Goal: Information Seeking & Learning: Learn about a topic

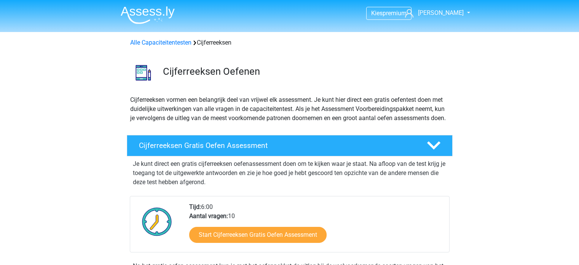
scroll to position [97, 0]
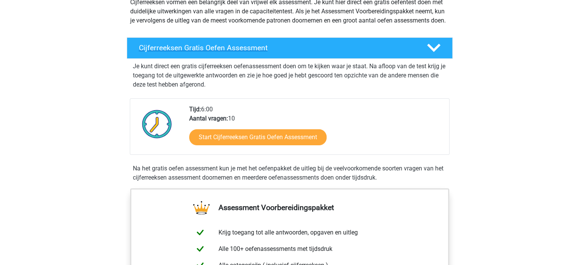
click at [230, 59] on div "Cijferreeksen Gratis Oefen Assessment" at bounding box center [290, 47] width 326 height 21
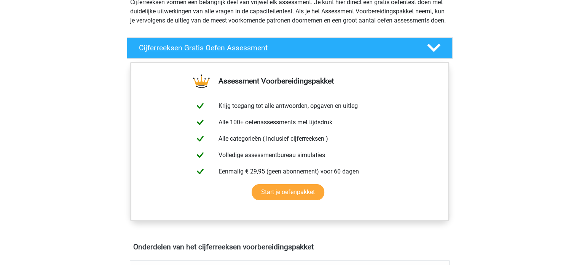
click at [230, 59] on div "Cijferreeksen Gratis Oefen Assessment" at bounding box center [290, 47] width 326 height 21
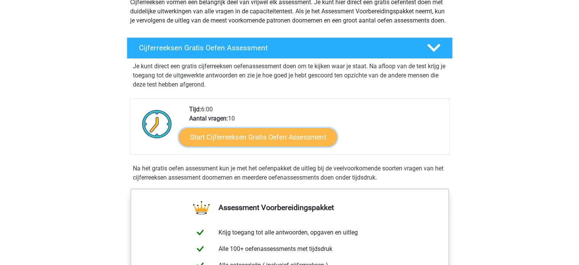
click at [232, 140] on link "Start Cijferreeksen Gratis Oefen Assessment" at bounding box center [258, 137] width 158 height 18
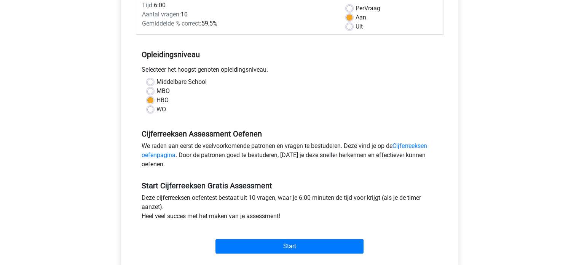
scroll to position [157, 0]
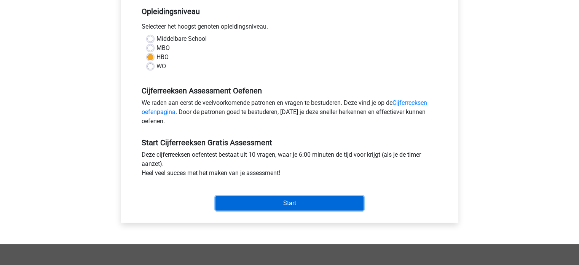
click at [250, 201] on input "Start" at bounding box center [290, 203] width 148 height 14
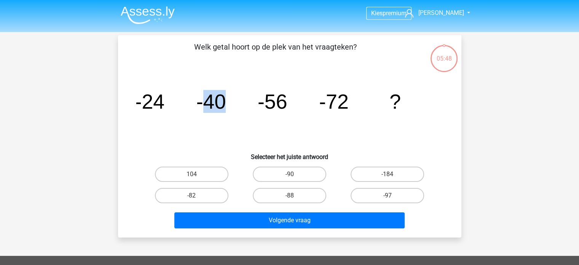
drag, startPoint x: 206, startPoint y: 102, endPoint x: 241, endPoint y: 97, distance: 35.1
click at [241, 97] on icon "image/svg+xml -24 -40 -56 -72 ?" at bounding box center [289, 108] width 307 height 77
click at [263, 109] on tspan "-56" at bounding box center [272, 101] width 30 height 23
drag, startPoint x: 257, startPoint y: 107, endPoint x: 299, endPoint y: 99, distance: 41.8
click at [299, 99] on icon "image/svg+xml -24 -40 -56 -72 ?" at bounding box center [289, 108] width 307 height 77
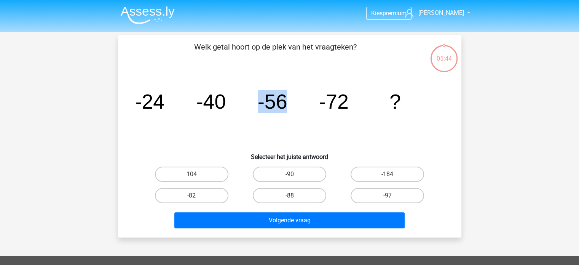
click at [299, 99] on icon "image/svg+xml -24 -40 -56 -72 ?" at bounding box center [289, 108] width 307 height 77
drag, startPoint x: 320, startPoint y: 105, endPoint x: 340, endPoint y: 105, distance: 19.8
click at [340, 105] on tspan "-72" at bounding box center [334, 101] width 30 height 23
click at [292, 192] on label "-88" at bounding box center [289, 195] width 73 height 15
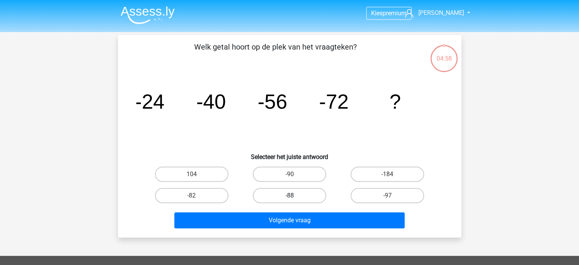
click at [292, 195] on input "-88" at bounding box center [291, 197] width 5 height 5
radio input "true"
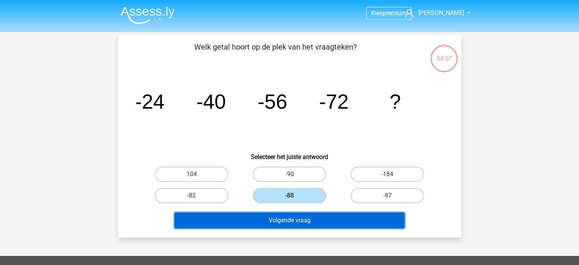
click at [299, 216] on button "Volgende vraag" at bounding box center [289, 220] width 230 height 16
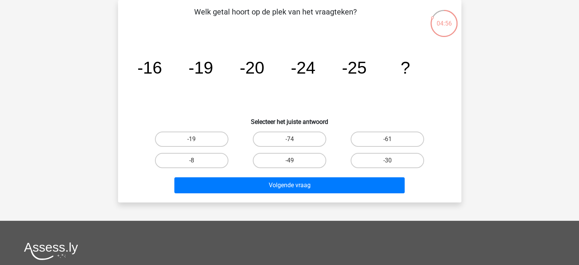
scroll to position [9, 0]
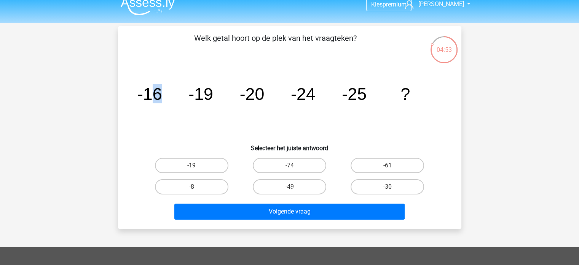
drag, startPoint x: 156, startPoint y: 95, endPoint x: 180, endPoint y: 91, distance: 24.7
click at [180, 91] on icon "image/svg+xml -16 -19 -20 -24 -25 ?" at bounding box center [289, 99] width 307 height 77
click at [187, 92] on icon "image/svg+xml -16 -19 -20 -24 -25 ?" at bounding box center [289, 99] width 307 height 77
drag, startPoint x: 193, startPoint y: 92, endPoint x: 209, endPoint y: 93, distance: 15.7
click at [209, 93] on tspan "-19" at bounding box center [200, 93] width 25 height 19
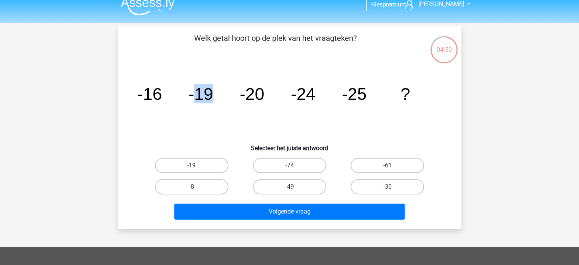
click at [209, 93] on tspan "-19" at bounding box center [200, 93] width 25 height 19
drag, startPoint x: 237, startPoint y: 93, endPoint x: 270, endPoint y: 93, distance: 32.7
click at [270, 93] on icon "image/svg+xml -16 -19 -20 -24 -25 ?" at bounding box center [289, 99] width 307 height 77
drag, startPoint x: 296, startPoint y: 93, endPoint x: 319, endPoint y: 93, distance: 23.6
click at [319, 93] on icon "image/svg+xml -16 -19 -20 -24 -25 ?" at bounding box center [289, 99] width 307 height 77
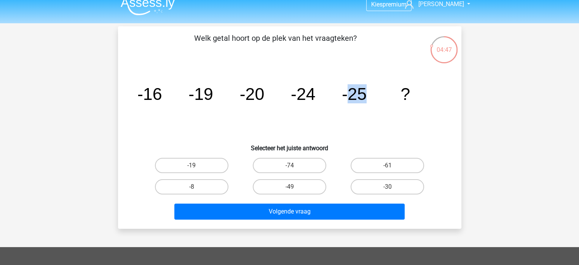
drag, startPoint x: 347, startPoint y: 86, endPoint x: 374, endPoint y: 87, distance: 27.4
click at [374, 87] on icon "image/svg+xml -16 -19 -20 -24 -25 ?" at bounding box center [289, 99] width 307 height 77
drag, startPoint x: 195, startPoint y: 91, endPoint x: 213, endPoint y: 88, distance: 18.9
click at [213, 88] on icon "image/svg+xml -16 -19 -20 -24 -25 ?" at bounding box center [289, 99] width 307 height 77
drag, startPoint x: 234, startPoint y: 91, endPoint x: 241, endPoint y: 92, distance: 7.3
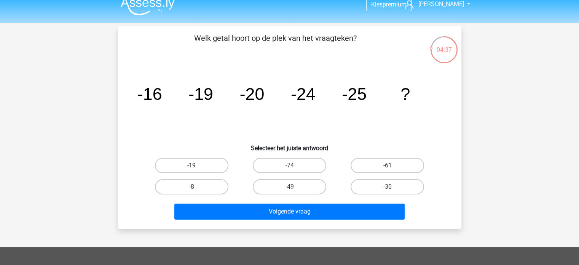
click at [241, 92] on icon "image/svg+xml -16 -19 -20 -24 -25 ?" at bounding box center [289, 99] width 307 height 77
drag, startPoint x: 241, startPoint y: 92, endPoint x: 284, endPoint y: 85, distance: 43.6
click at [284, 85] on icon "image/svg+xml -16 -19 -20 -24 -25 ?" at bounding box center [289, 99] width 307 height 77
click at [339, 93] on icon "image/svg+xml -16 -19 -20 -24 -25 ?" at bounding box center [289, 99] width 307 height 77
click at [370, 187] on label "-30" at bounding box center [387, 186] width 73 height 15
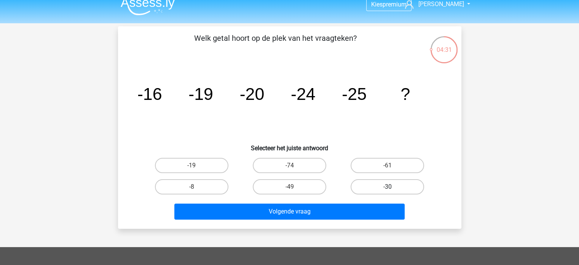
click at [388, 187] on input "-30" at bounding box center [390, 189] width 5 height 5
radio input "true"
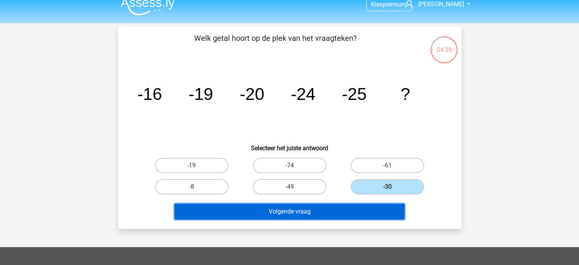
click at [349, 205] on button "Volgende vraag" at bounding box center [289, 211] width 230 height 16
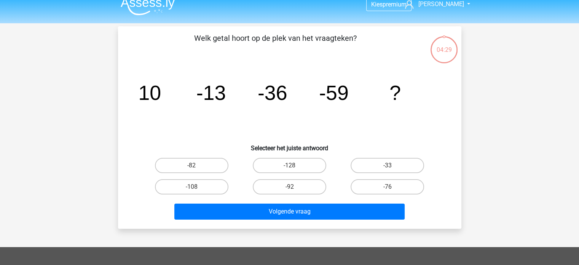
scroll to position [35, 0]
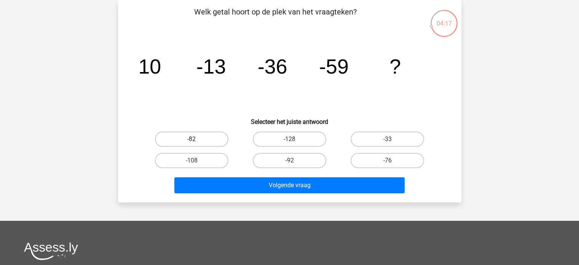
click at [209, 135] on label "-82" at bounding box center [191, 138] width 73 height 15
click at [196, 139] on input "-82" at bounding box center [194, 141] width 5 height 5
radio input "true"
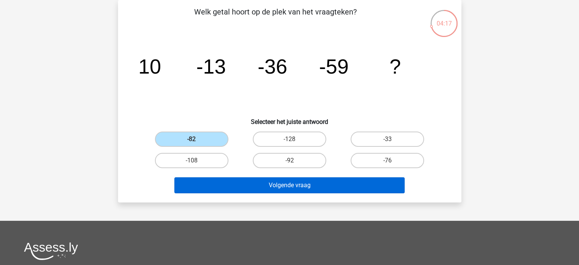
drag, startPoint x: 238, startPoint y: 194, endPoint x: 242, endPoint y: 188, distance: 7.2
click at [242, 188] on div "Volgende vraag" at bounding box center [290, 186] width 294 height 19
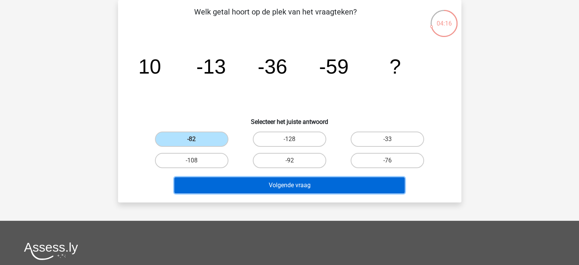
click at [242, 188] on button "Volgende vraag" at bounding box center [289, 185] width 230 height 16
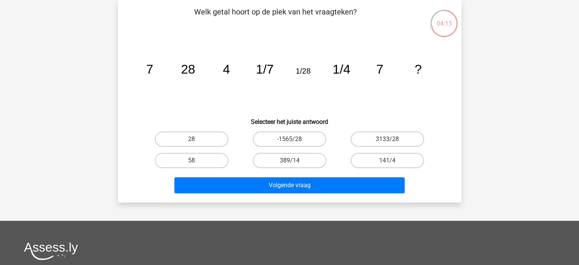
scroll to position [23, 0]
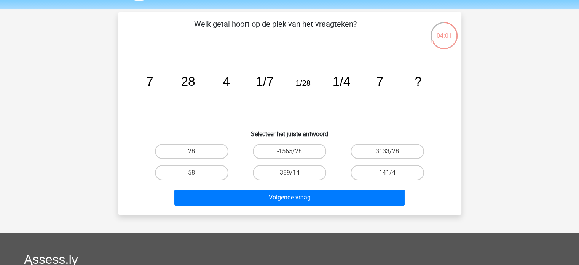
click at [153, 79] on icon "image/svg+xml 7 28 4 1/7 1/28 1/4 7 ?" at bounding box center [289, 85] width 307 height 77
click at [229, 83] on tspan "4" at bounding box center [226, 81] width 7 height 14
click at [302, 172] on label "389/14" at bounding box center [289, 172] width 73 height 15
click at [294, 172] on input "389/14" at bounding box center [291, 174] width 5 height 5
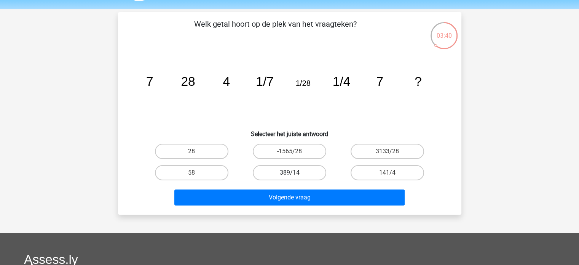
radio input "true"
click at [356, 171] on label "141/4" at bounding box center [387, 172] width 73 height 15
click at [388, 172] on input "141/4" at bounding box center [390, 174] width 5 height 5
radio input "true"
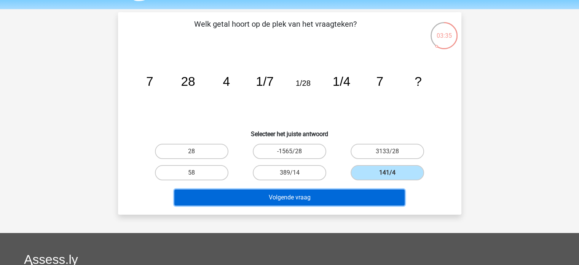
click at [334, 193] on button "Volgende vraag" at bounding box center [289, 197] width 230 height 16
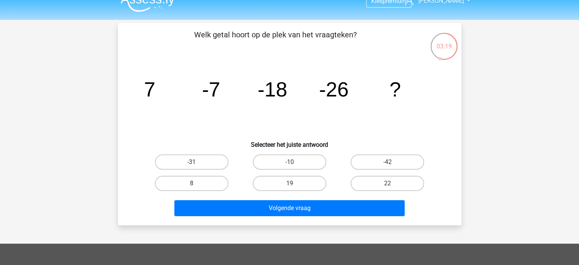
scroll to position [12, 0]
drag, startPoint x: 211, startPoint y: 92, endPoint x: 220, endPoint y: 93, distance: 9.2
click at [220, 93] on tspan "-7" at bounding box center [211, 89] width 18 height 23
drag, startPoint x: 320, startPoint y: 89, endPoint x: 344, endPoint y: 90, distance: 23.6
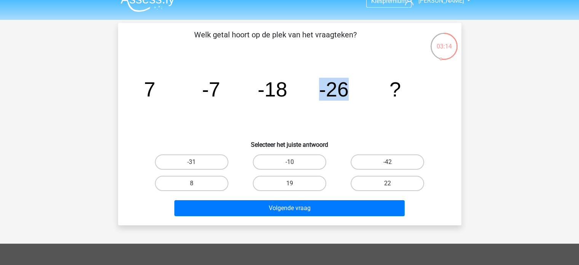
click at [344, 90] on tspan "-26" at bounding box center [334, 89] width 30 height 23
click at [355, 163] on label "-42" at bounding box center [387, 161] width 73 height 15
click at [388, 163] on input "-42" at bounding box center [390, 164] width 5 height 5
radio input "true"
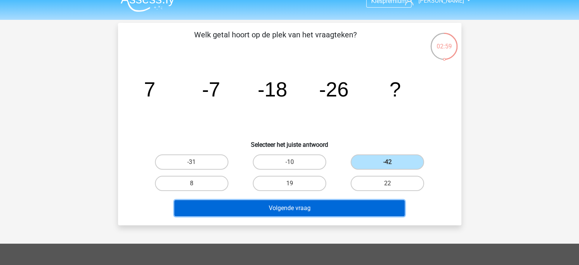
click at [325, 202] on button "Volgende vraag" at bounding box center [289, 208] width 230 height 16
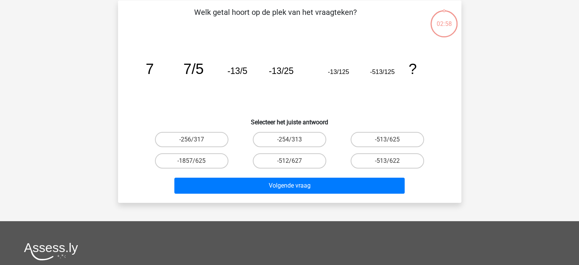
scroll to position [35, 0]
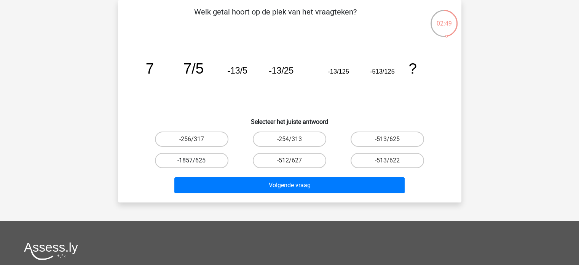
click at [222, 153] on label "-1857/625" at bounding box center [191, 160] width 73 height 15
click at [196, 160] on input "-1857/625" at bounding box center [194, 162] width 5 height 5
radio input "true"
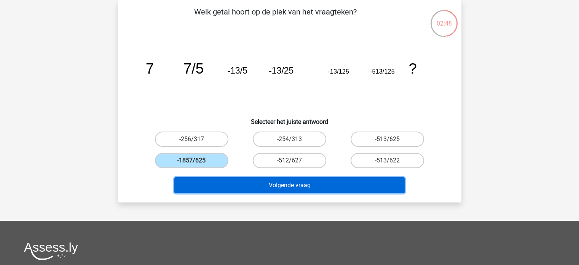
click at [236, 179] on button "Volgende vraag" at bounding box center [289, 185] width 230 height 16
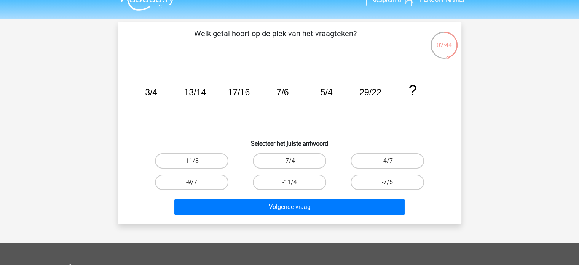
scroll to position [12, 0]
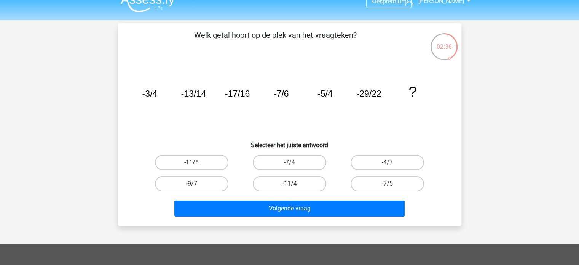
click at [308, 182] on label "-11/4" at bounding box center [289, 183] width 73 height 15
click at [294, 184] on input "-11/4" at bounding box center [291, 186] width 5 height 5
radio input "true"
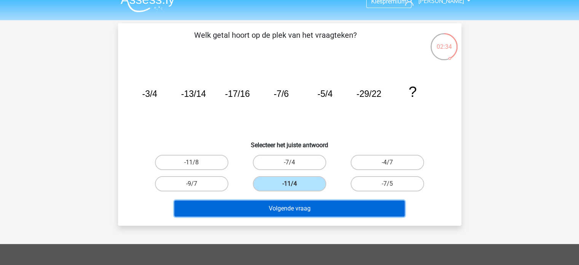
click at [302, 208] on button "Volgende vraag" at bounding box center [289, 208] width 230 height 16
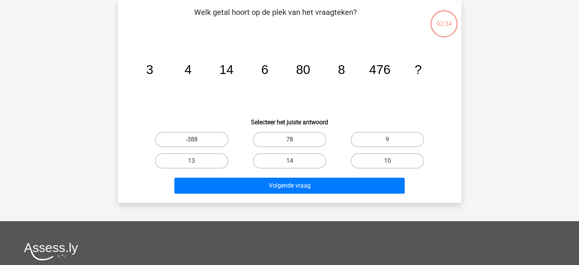
scroll to position [35, 0]
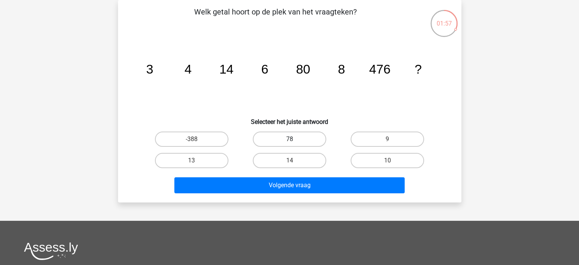
click at [313, 138] on label "78" at bounding box center [289, 138] width 73 height 15
click at [294, 139] on input "78" at bounding box center [291, 141] width 5 height 5
radio input "true"
click at [312, 156] on label "14" at bounding box center [289, 160] width 73 height 15
click at [294, 160] on input "14" at bounding box center [291, 162] width 5 height 5
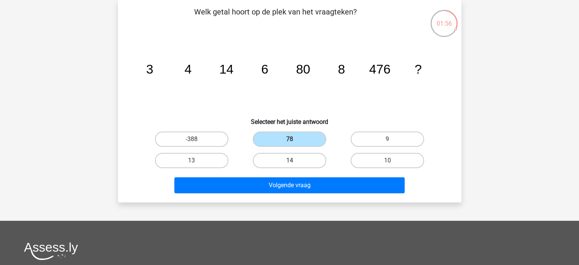
radio input "true"
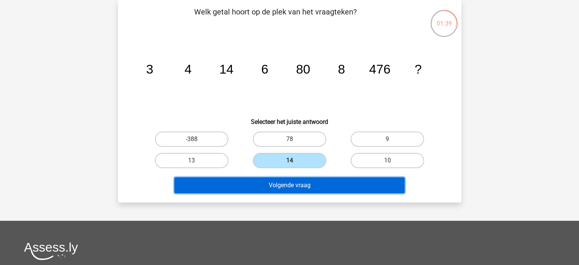
click at [294, 188] on button "Volgende vraag" at bounding box center [289, 185] width 230 height 16
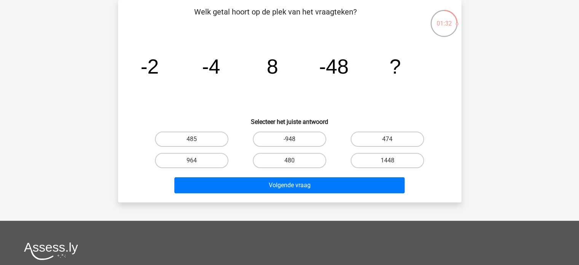
scroll to position [0, 0]
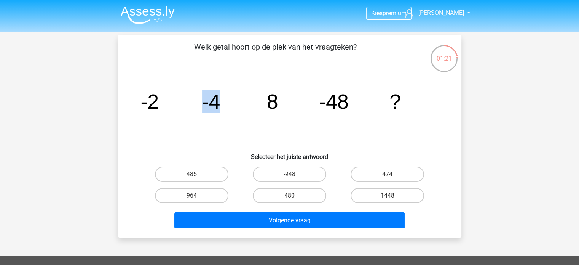
drag, startPoint x: 225, startPoint y: 105, endPoint x: 195, endPoint y: 101, distance: 30.4
click at [195, 101] on icon "image/svg+xml -2 -4 8 -48 ?" at bounding box center [289, 108] width 307 height 77
drag, startPoint x: 195, startPoint y: 101, endPoint x: 227, endPoint y: 102, distance: 32.0
click at [227, 102] on icon "image/svg+xml -2 -4 8 -48 ?" at bounding box center [289, 108] width 307 height 77
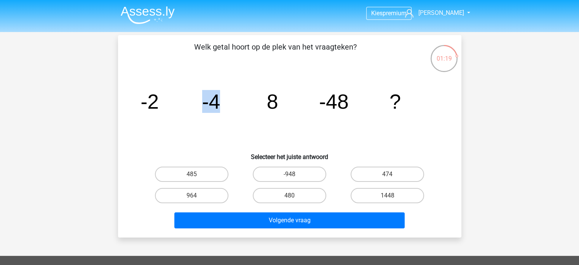
click at [227, 102] on icon "image/svg+xml -2 -4 8 -48 ?" at bounding box center [289, 108] width 307 height 77
drag, startPoint x: 266, startPoint y: 103, endPoint x: 286, endPoint y: 100, distance: 20.8
click at [286, 100] on icon "image/svg+xml -2 -4 8 -48 ?" at bounding box center [289, 108] width 307 height 77
click at [314, 174] on label "-948" at bounding box center [289, 173] width 73 height 15
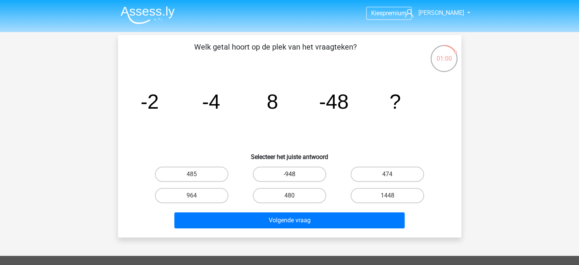
click at [294, 174] on input "-948" at bounding box center [291, 176] width 5 height 5
radio input "true"
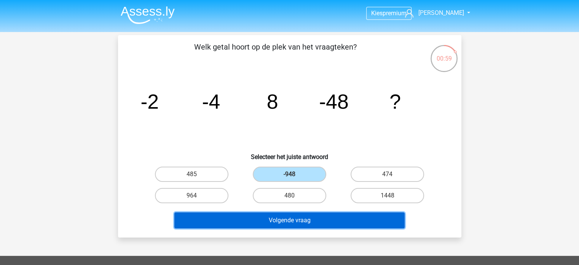
click at [311, 213] on button "Volgende vraag" at bounding box center [289, 220] width 230 height 16
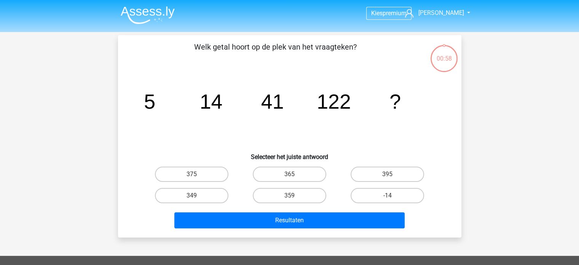
scroll to position [35, 0]
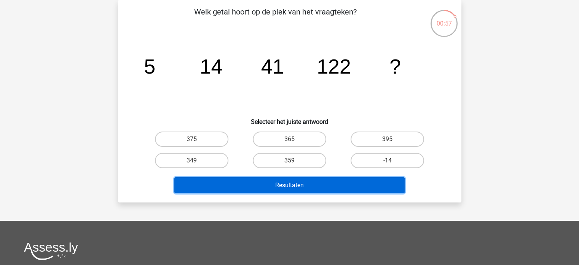
click at [325, 183] on button "Resultaten" at bounding box center [289, 185] width 230 height 16
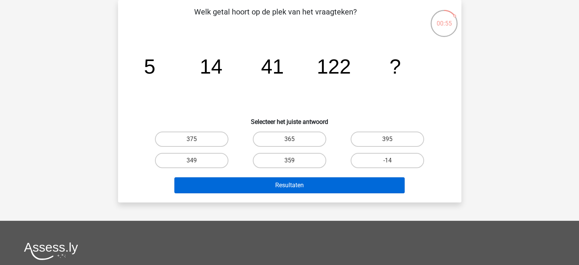
scroll to position [24, 0]
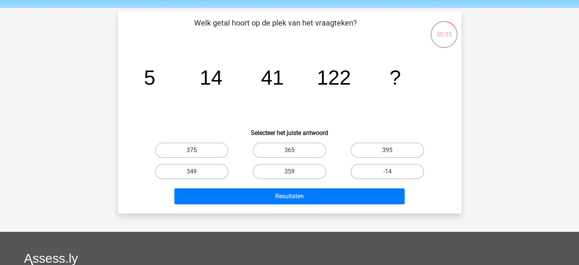
click at [202, 153] on label "375" at bounding box center [191, 149] width 73 height 15
click at [196, 153] on input "375" at bounding box center [194, 152] width 5 height 5
radio input "true"
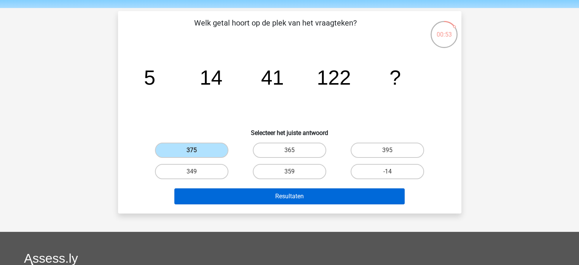
drag, startPoint x: 224, startPoint y: 184, endPoint x: 230, endPoint y: 196, distance: 14.1
click at [230, 196] on div "Resultaten" at bounding box center [289, 194] width 319 height 25
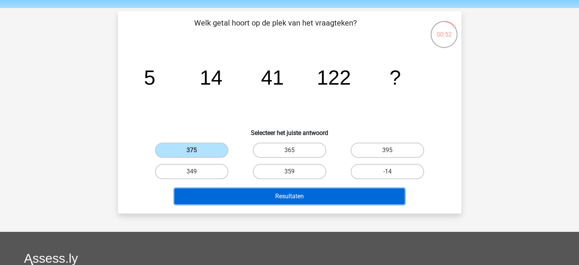
click at [230, 196] on button "Resultaten" at bounding box center [289, 196] width 230 height 16
click at [280, 198] on button "Resultaten" at bounding box center [289, 196] width 230 height 16
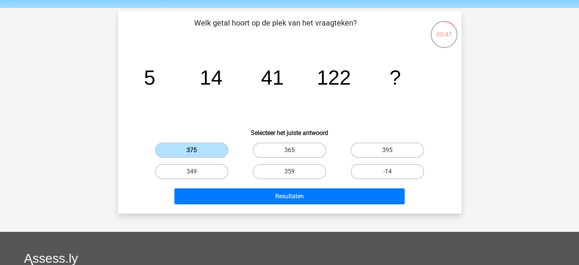
click at [203, 149] on label "375" at bounding box center [191, 149] width 73 height 15
click at [196, 150] on input "375" at bounding box center [194, 152] width 5 height 5
click at [208, 146] on label "375" at bounding box center [191, 149] width 73 height 15
click at [196, 150] on input "375" at bounding box center [194, 152] width 5 height 5
click at [259, 149] on label "365" at bounding box center [289, 149] width 73 height 15
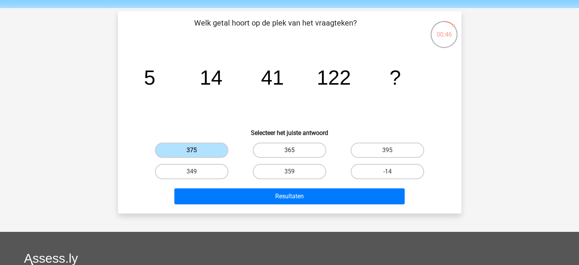
click at [289, 150] on input "365" at bounding box center [291, 152] width 5 height 5
radio input "true"
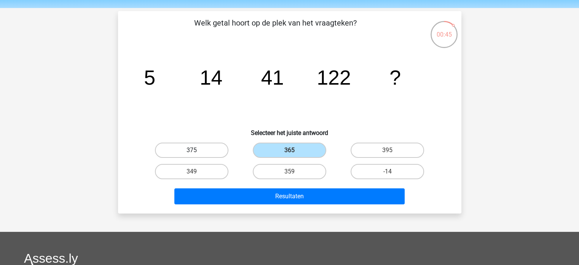
click at [211, 149] on label "375" at bounding box center [191, 149] width 73 height 15
click at [196, 150] on input "375" at bounding box center [194, 152] width 5 height 5
radio input "true"
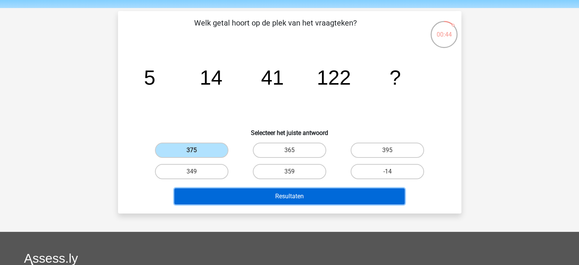
click at [235, 197] on button "Resultaten" at bounding box center [289, 196] width 230 height 16
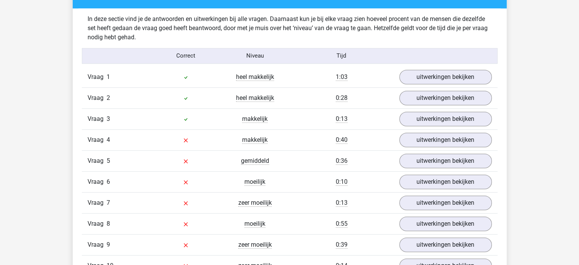
scroll to position [590, 0]
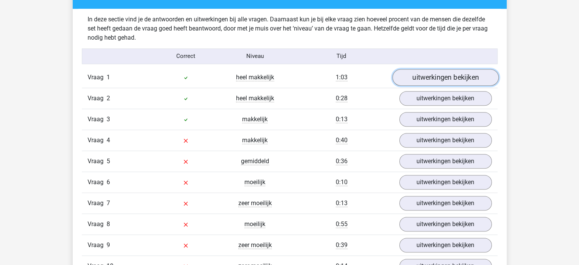
click at [415, 74] on link "uitwerkingen bekijken" at bounding box center [445, 77] width 106 height 17
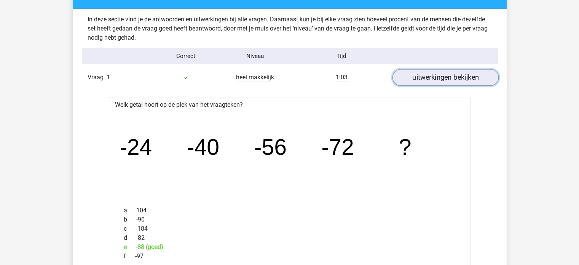
click at [420, 82] on link "uitwerkingen bekijken" at bounding box center [445, 77] width 106 height 17
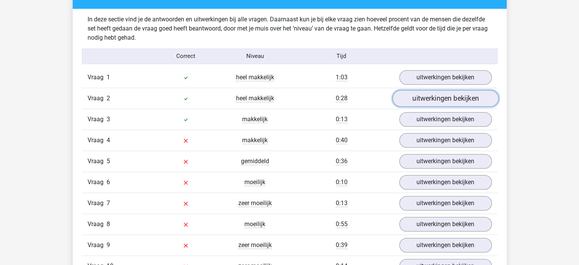
click at [425, 102] on link "uitwerkingen bekijken" at bounding box center [445, 98] width 106 height 17
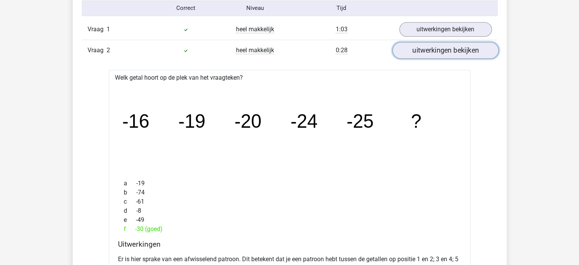
scroll to position [651, 0]
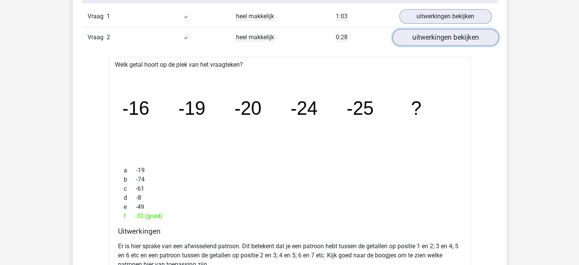
click at [441, 39] on link "uitwerkingen bekijken" at bounding box center [445, 37] width 106 height 17
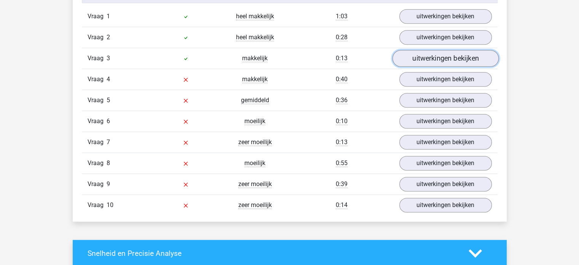
click at [431, 62] on link "uitwerkingen bekijken" at bounding box center [445, 58] width 106 height 17
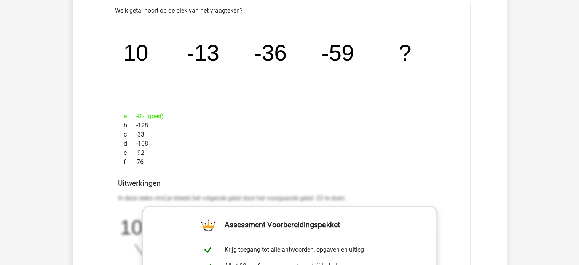
scroll to position [672, 0]
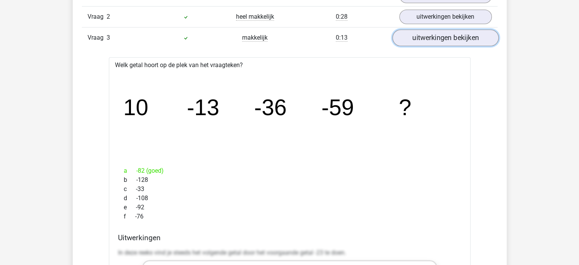
click at [443, 35] on link "uitwerkingen bekijken" at bounding box center [445, 37] width 106 height 17
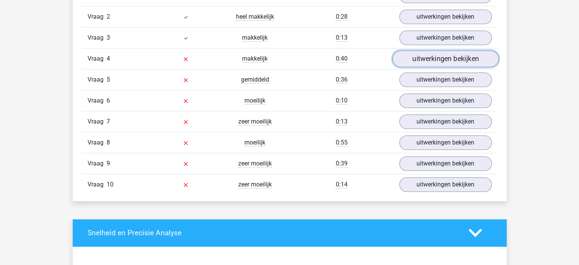
click at [428, 53] on link "uitwerkingen bekijken" at bounding box center [445, 58] width 106 height 17
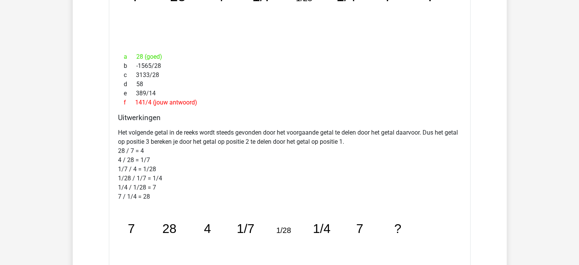
scroll to position [810, 0]
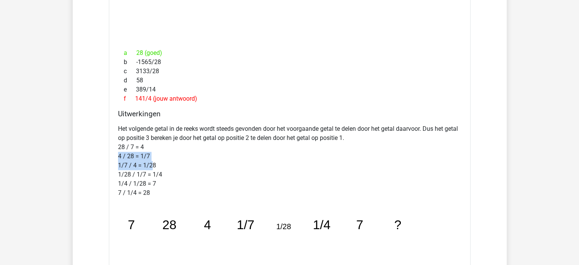
drag, startPoint x: 116, startPoint y: 153, endPoint x: 151, endPoint y: 163, distance: 36.4
click at [151, 163] on div "Uitwerkingen Het volgende getal in de reeks wordt steeds gevonden door het voor…" at bounding box center [290, 195] width 350 height 173
click at [151, 163] on p "Het volgende getal in de reeks wordt steeds gevonden door het voorgaande getal …" at bounding box center [289, 160] width 343 height 73
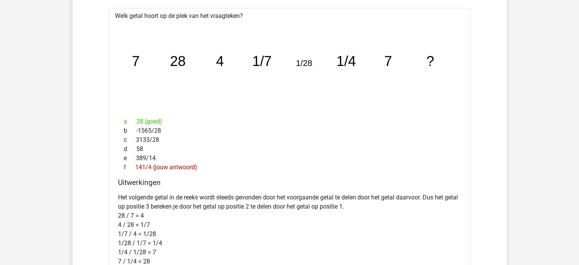
scroll to position [783, 0]
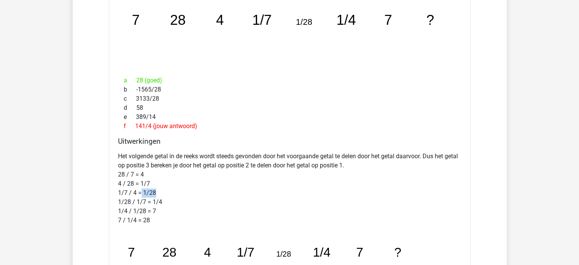
drag, startPoint x: 142, startPoint y: 190, endPoint x: 158, endPoint y: 188, distance: 16.1
click at [158, 188] on p "Het volgende getal in de reeks wordt steeds gevonden door het voorgaande getal …" at bounding box center [289, 188] width 343 height 73
drag, startPoint x: 296, startPoint y: 24, endPoint x: 349, endPoint y: 15, distance: 53.7
click at [349, 15] on g "7 28 4 1/7 1/28 1/4 7 ?" at bounding box center [283, 20] width 303 height 16
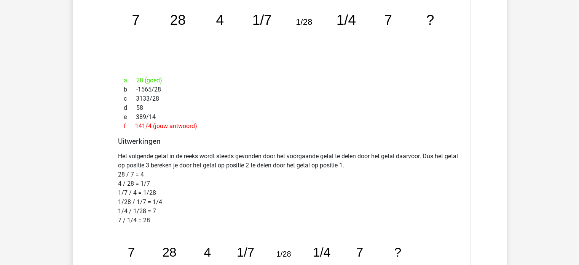
click at [361, 11] on icon "image/svg+xml 7 28 4 1/7 1/28 1/4 7 ?" at bounding box center [289, 24] width 337 height 85
drag, startPoint x: 433, startPoint y: 13, endPoint x: 417, endPoint y: 13, distance: 15.6
click at [417, 13] on icon "image/svg+xml 7 28 4 1/7 1/28 1/4 7 ?" at bounding box center [289, 24] width 337 height 85
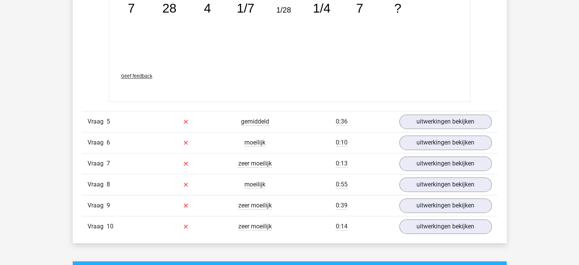
scroll to position [1032, 0]
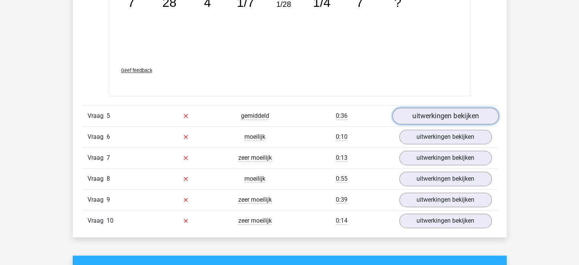
click at [420, 111] on link "uitwerkingen bekijken" at bounding box center [445, 115] width 106 height 17
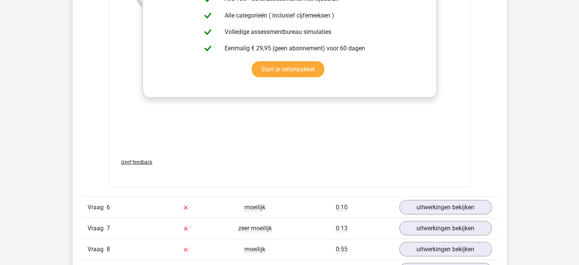
scroll to position [1433, 0]
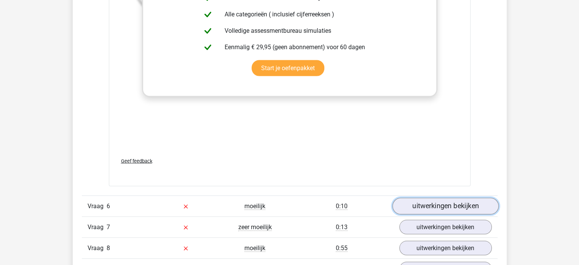
click at [449, 200] on link "uitwerkingen bekijken" at bounding box center [445, 205] width 106 height 17
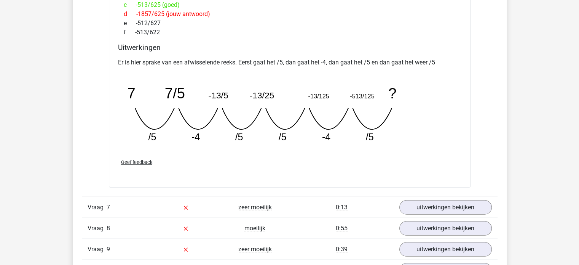
scroll to position [1784, 0]
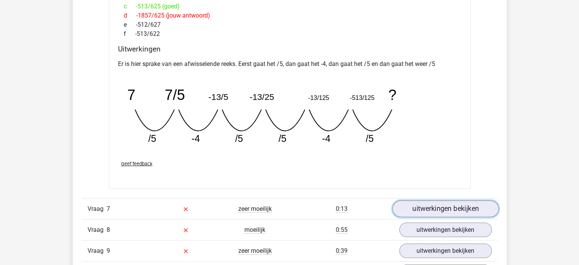
click at [443, 208] on link "uitwerkingen bekijken" at bounding box center [445, 208] width 106 height 17
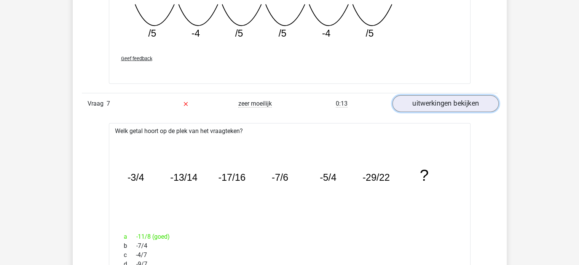
scroll to position [1955, 0]
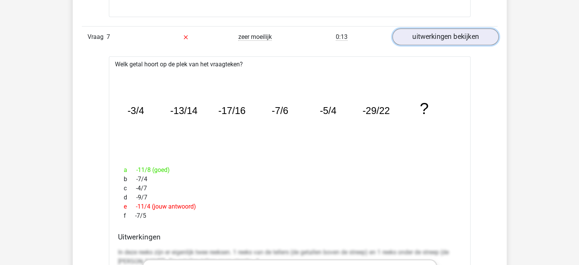
click at [452, 32] on link "uitwerkingen bekijken" at bounding box center [445, 37] width 106 height 17
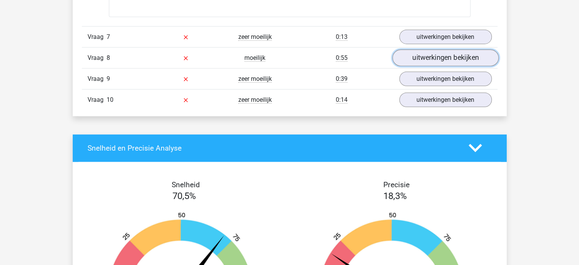
click at [449, 59] on link "uitwerkingen bekijken" at bounding box center [445, 58] width 106 height 17
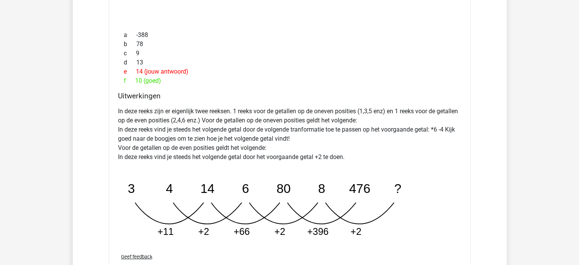
scroll to position [2112, 0]
drag, startPoint x: 279, startPoint y: 185, endPoint x: 299, endPoint y: 188, distance: 20.1
click at [299, 188] on icon "image/svg+xml 3 4 14 6 80 8 476 ? +11 +2 +66 +2 +396 +2" at bounding box center [270, 205] width 305 height 76
click at [295, 188] on icon "image/svg+xml 3 4 14 6 80 8 476 ? +11 +2 +66 +2 +396 +2" at bounding box center [270, 205] width 305 height 76
drag, startPoint x: 292, startPoint y: 186, endPoint x: 283, endPoint y: 182, distance: 10.7
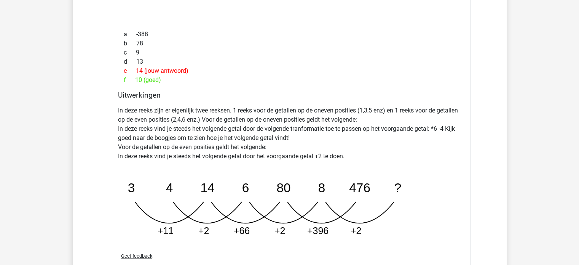
click at [283, 182] on icon "image/svg+xml 3 4 14 6 80 8 476 ? +11 +2 +66 +2 +396 +2" at bounding box center [270, 205] width 305 height 76
click at [275, 178] on icon "image/svg+xml 3 4 14 6 80 8 476 ? +11 +2 +66 +2 +396 +2" at bounding box center [270, 205] width 305 height 76
drag, startPoint x: 282, startPoint y: 186, endPoint x: 294, endPoint y: 181, distance: 12.8
click at [294, 181] on icon "image/svg+xml 3 4 14 6 80 8 476 ? +11 +2 +66 +2 +396 +2" at bounding box center [270, 205] width 305 height 76
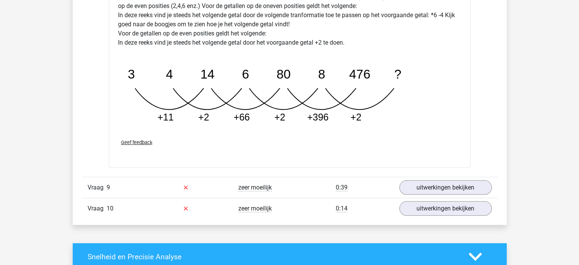
scroll to position [2240, 0]
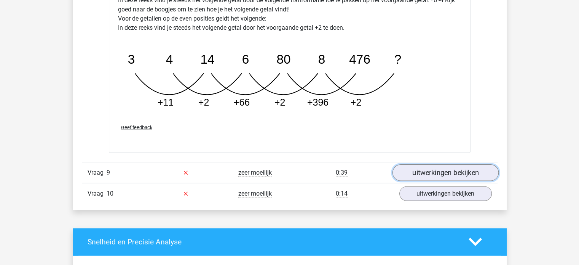
click at [418, 172] on link "uitwerkingen bekijken" at bounding box center [445, 172] width 106 height 17
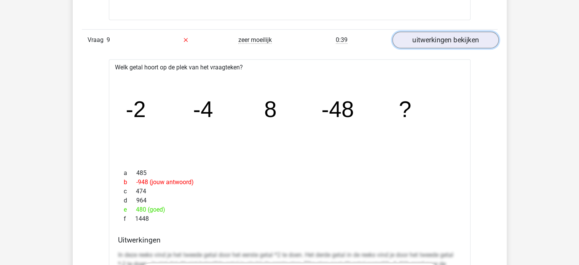
scroll to position [2371, 0]
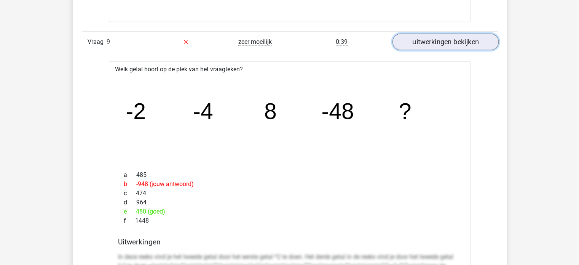
click at [459, 43] on link "uitwerkingen bekijken" at bounding box center [445, 42] width 106 height 17
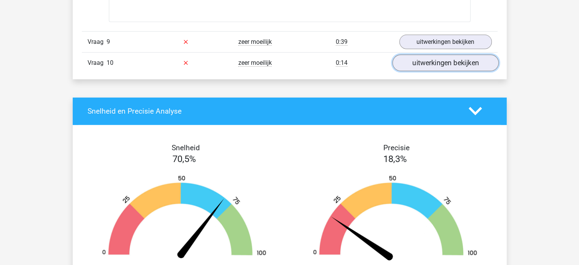
click at [465, 58] on link "uitwerkingen bekijken" at bounding box center [445, 62] width 106 height 17
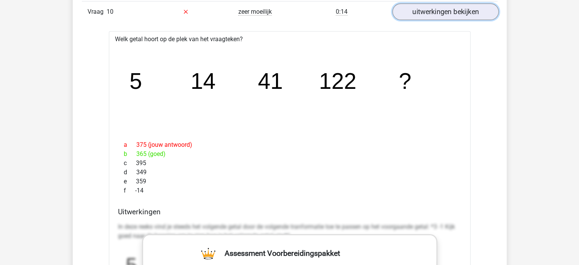
scroll to position [2420, 0]
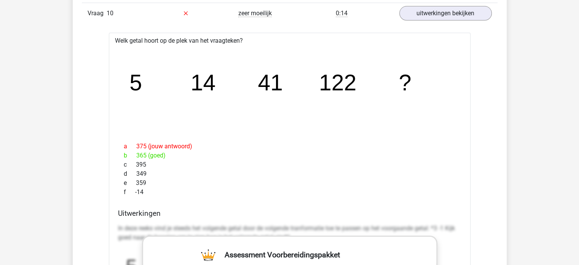
click at [472, 16] on link "uitwerkingen bekijken" at bounding box center [445, 13] width 106 height 17
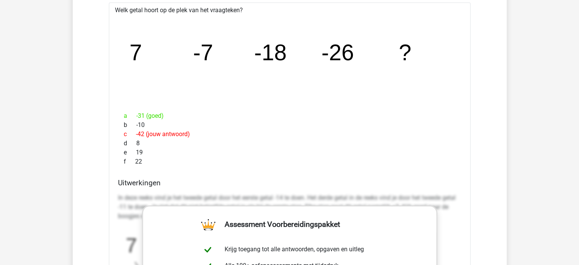
scroll to position [1116, 0]
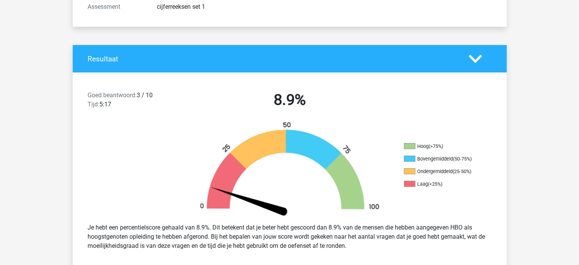
scroll to position [53, 0]
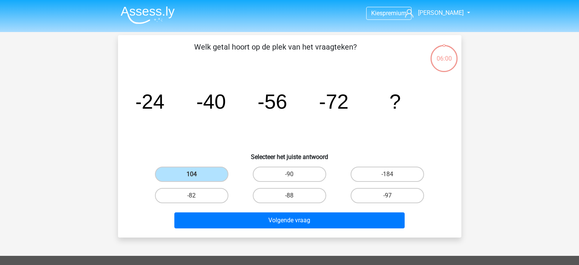
scroll to position [24, 0]
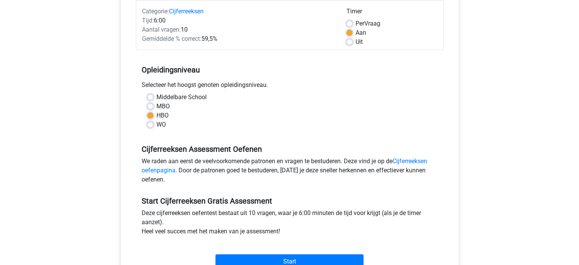
scroll to position [96, 0]
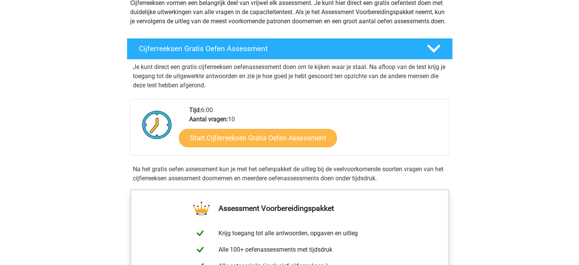
scroll to position [96, 0]
